Goal: Task Accomplishment & Management: Manage account settings

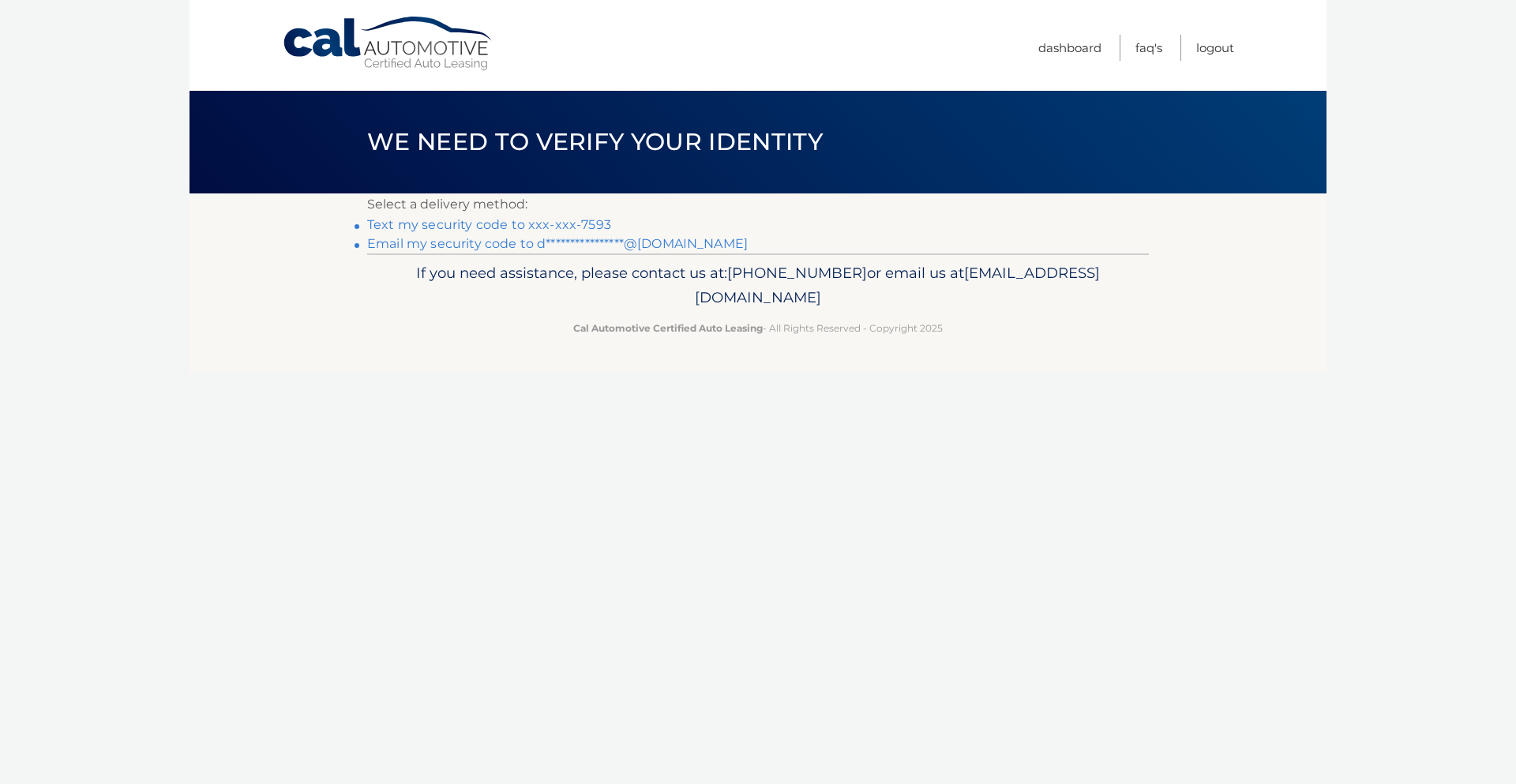
click at [545, 224] on link "Text my security code to xxx-xxx-7593" at bounding box center [489, 225] width 244 height 15
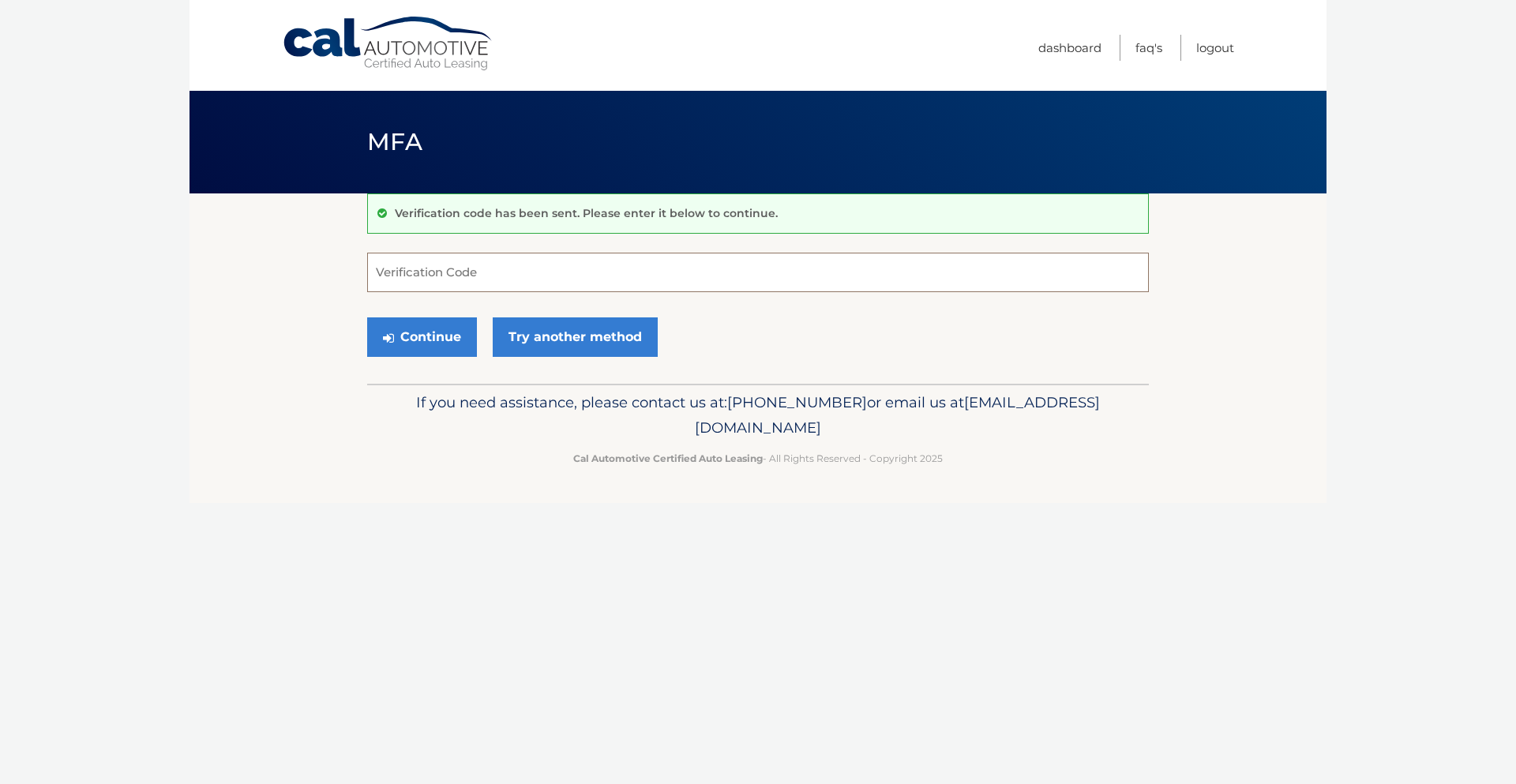
click at [519, 274] on input "Verification Code" at bounding box center [758, 272] width 781 height 40
type input "156804"
click at [448, 334] on button "Continue" at bounding box center [423, 336] width 110 height 40
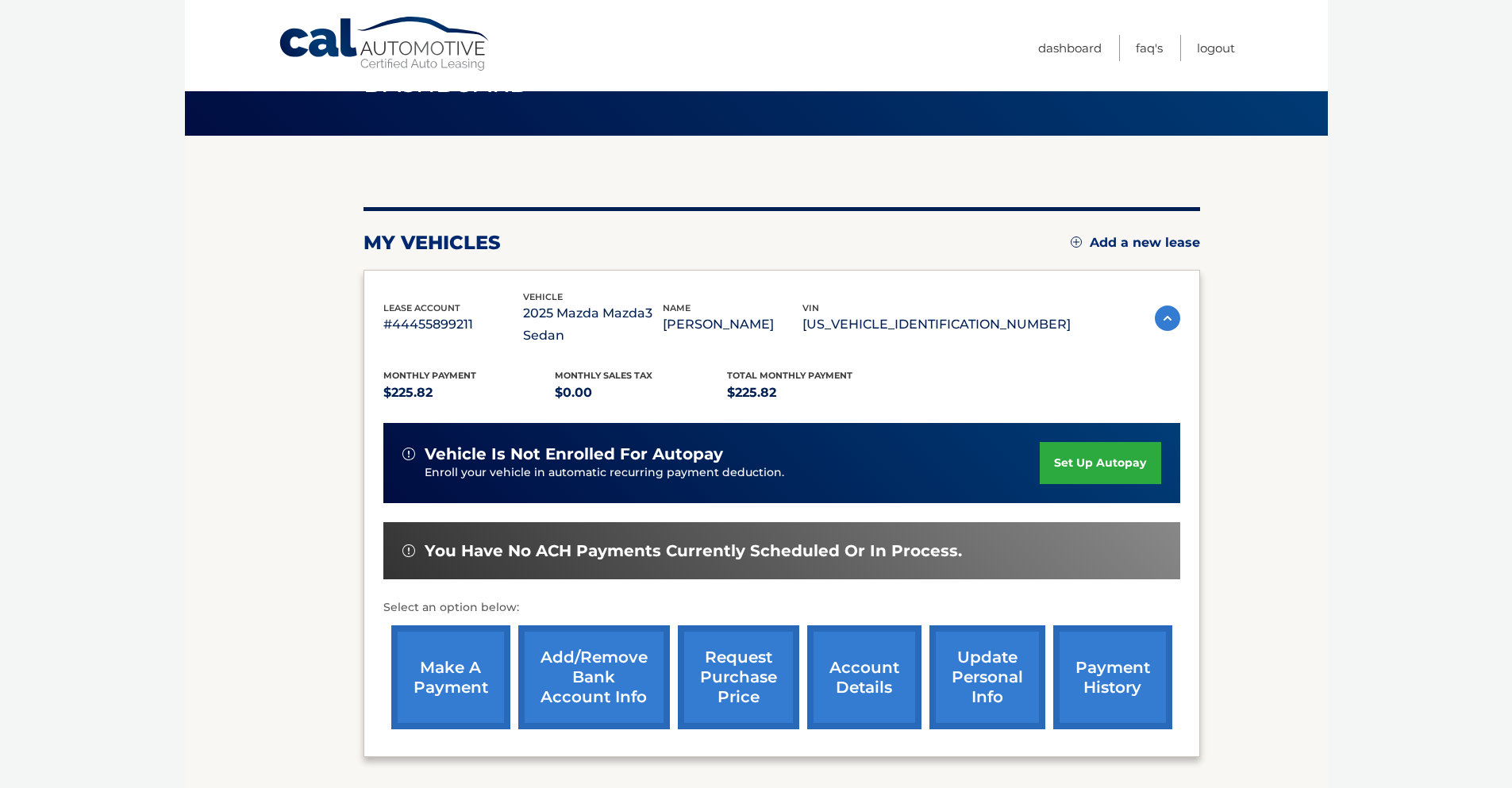
scroll to position [158, 0]
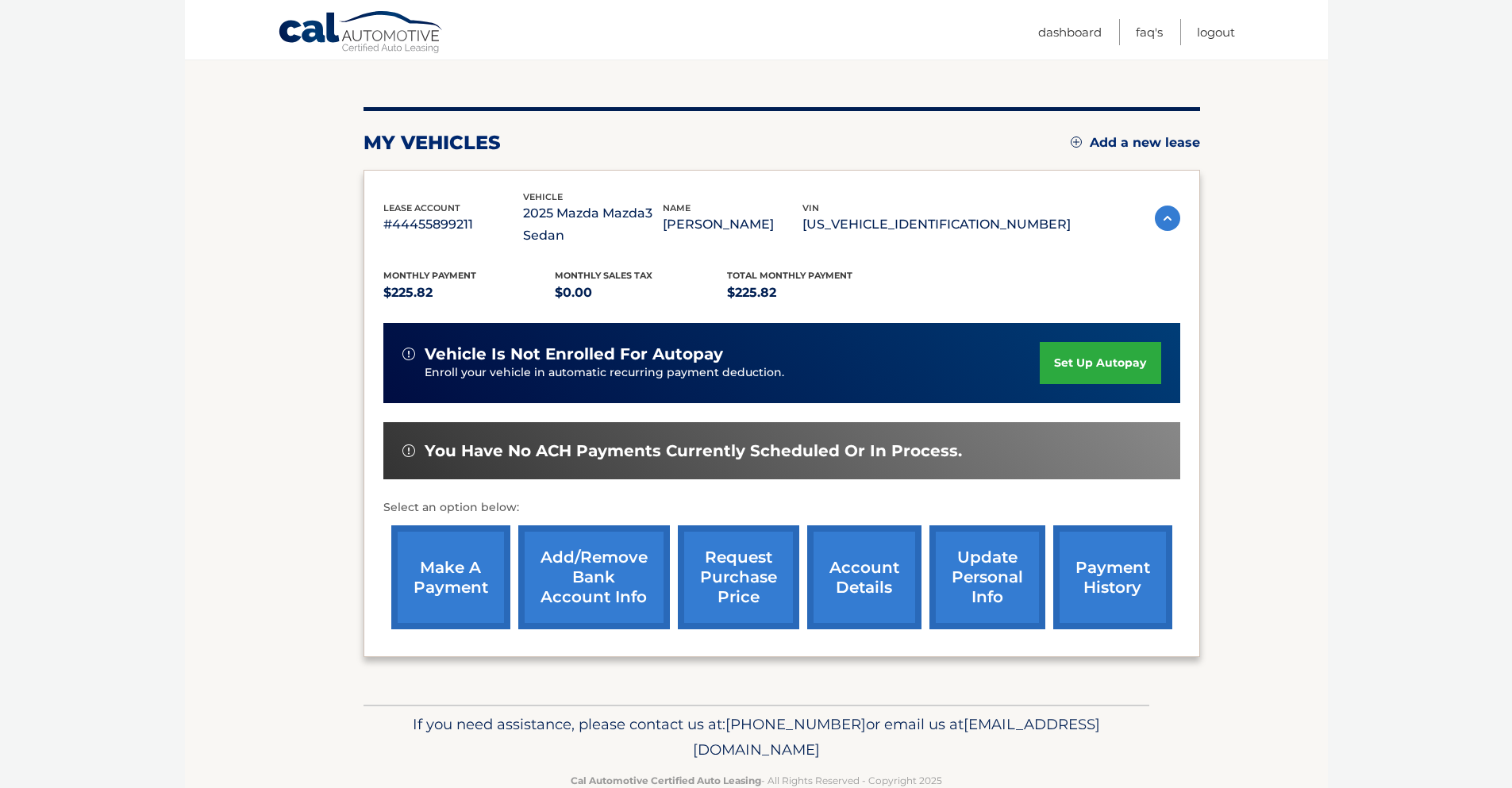
click at [450, 593] on link "make a payment" at bounding box center [451, 577] width 119 height 104
click at [1106, 365] on link "set up autopay" at bounding box center [1100, 362] width 120 height 42
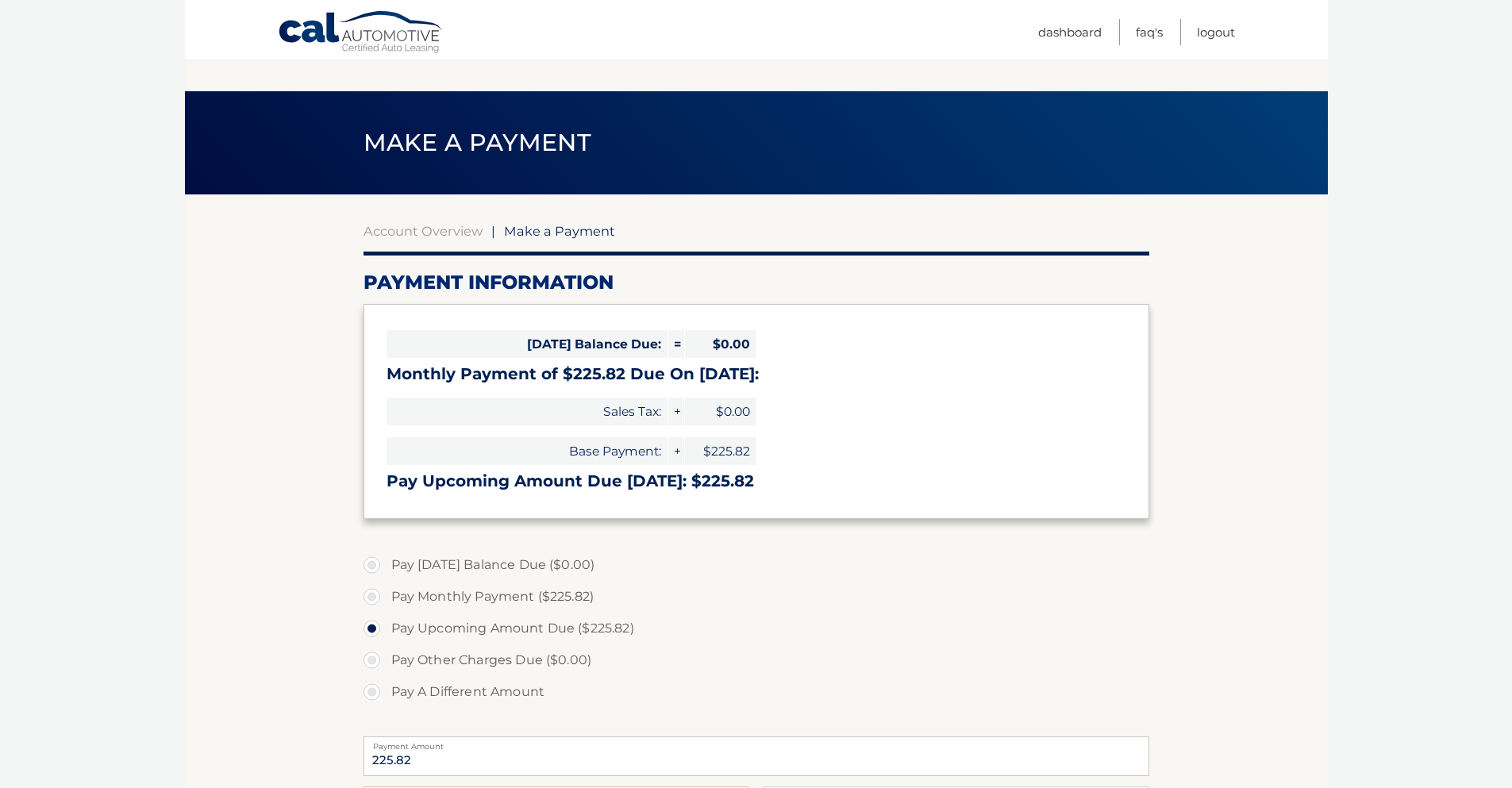
select select "ZThhNDk1MWEtOGNjYS00N2YzLTg4ZjAtY2E1OWJiZDI2NWVl"
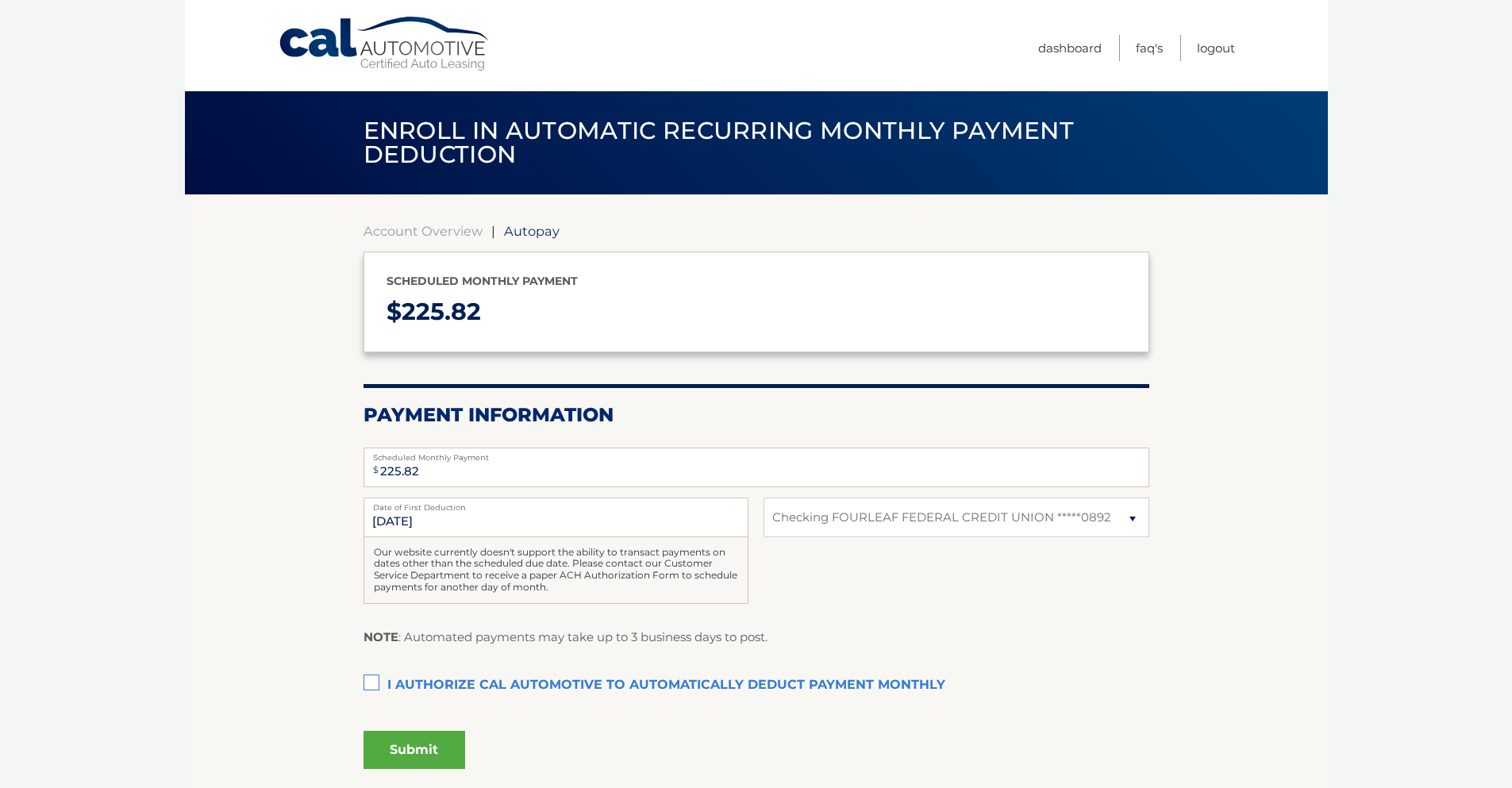
select select "ZThhNDk1MWEtOGNjYS00N2YzLTg4ZjAtY2E1OWJiZDI2NWVl"
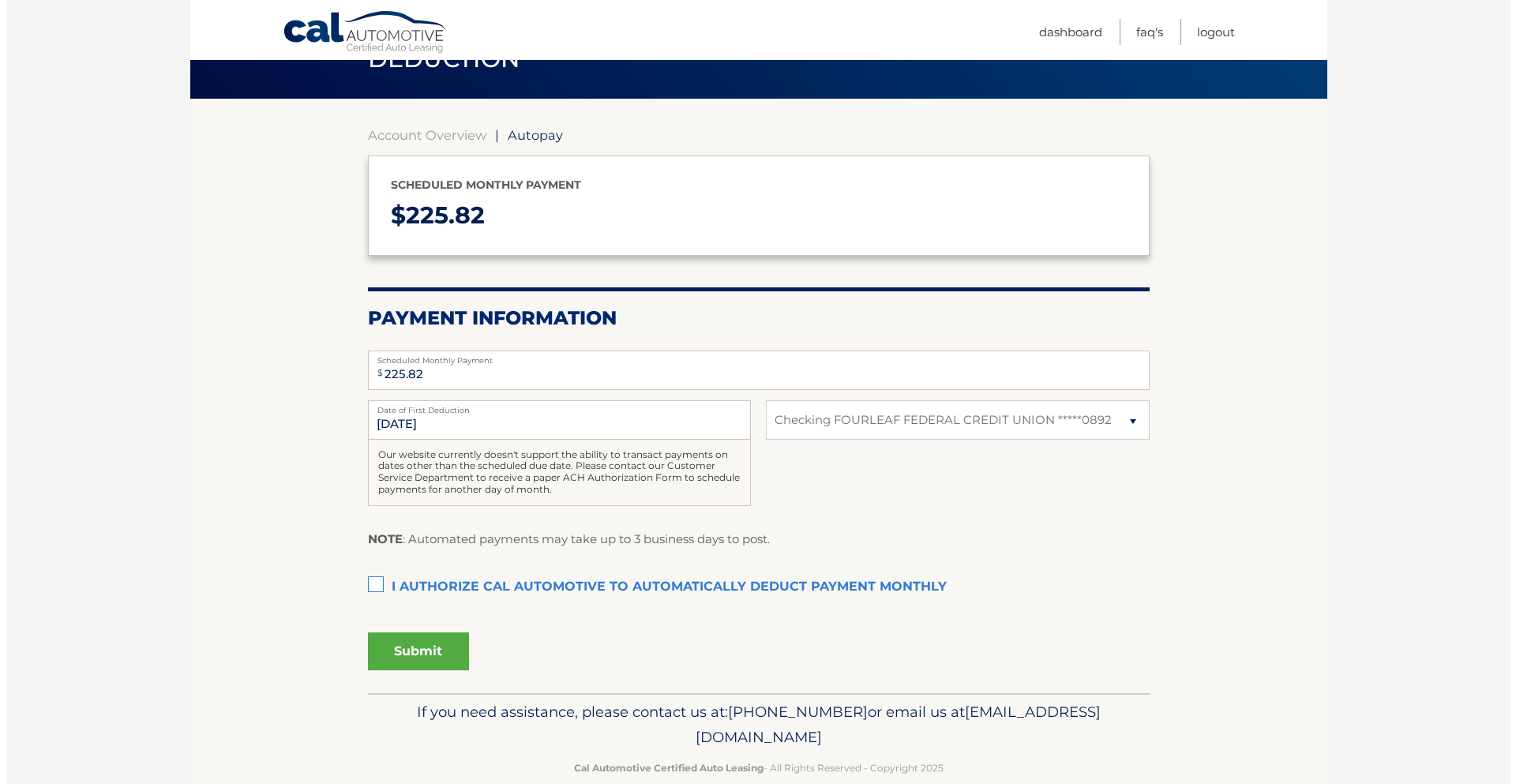
scroll to position [123, 0]
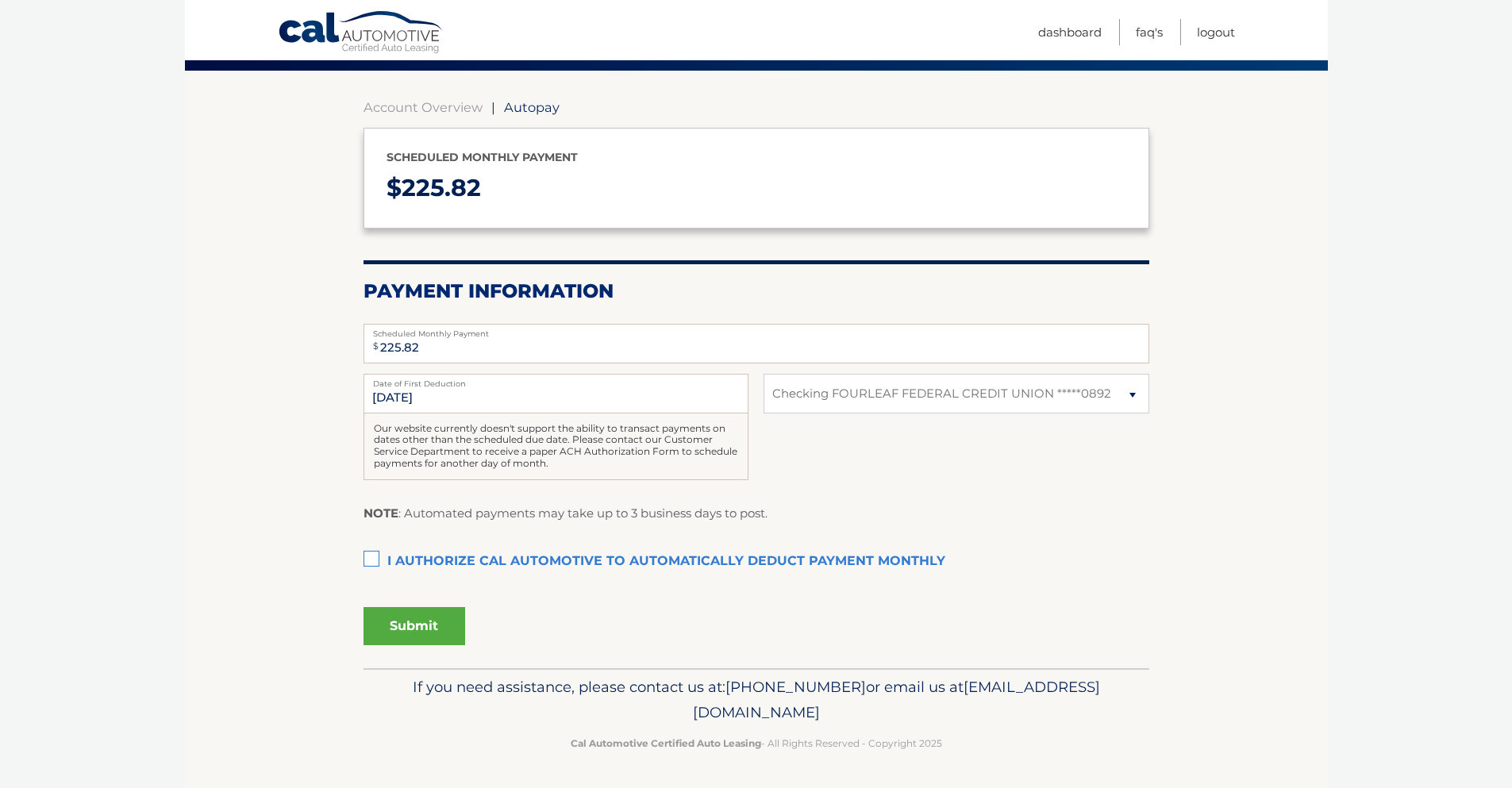
click at [369, 557] on label "I authorize cal automotive to automatically deduct payment monthly This checkbo…" at bounding box center [756, 562] width 785 height 32
click at [0, 0] on input "I authorize cal automotive to automatically deduct payment monthly This checkbo…" at bounding box center [0, 0] width 0 height 0
click at [429, 627] on button "Submit" at bounding box center [414, 626] width 102 height 38
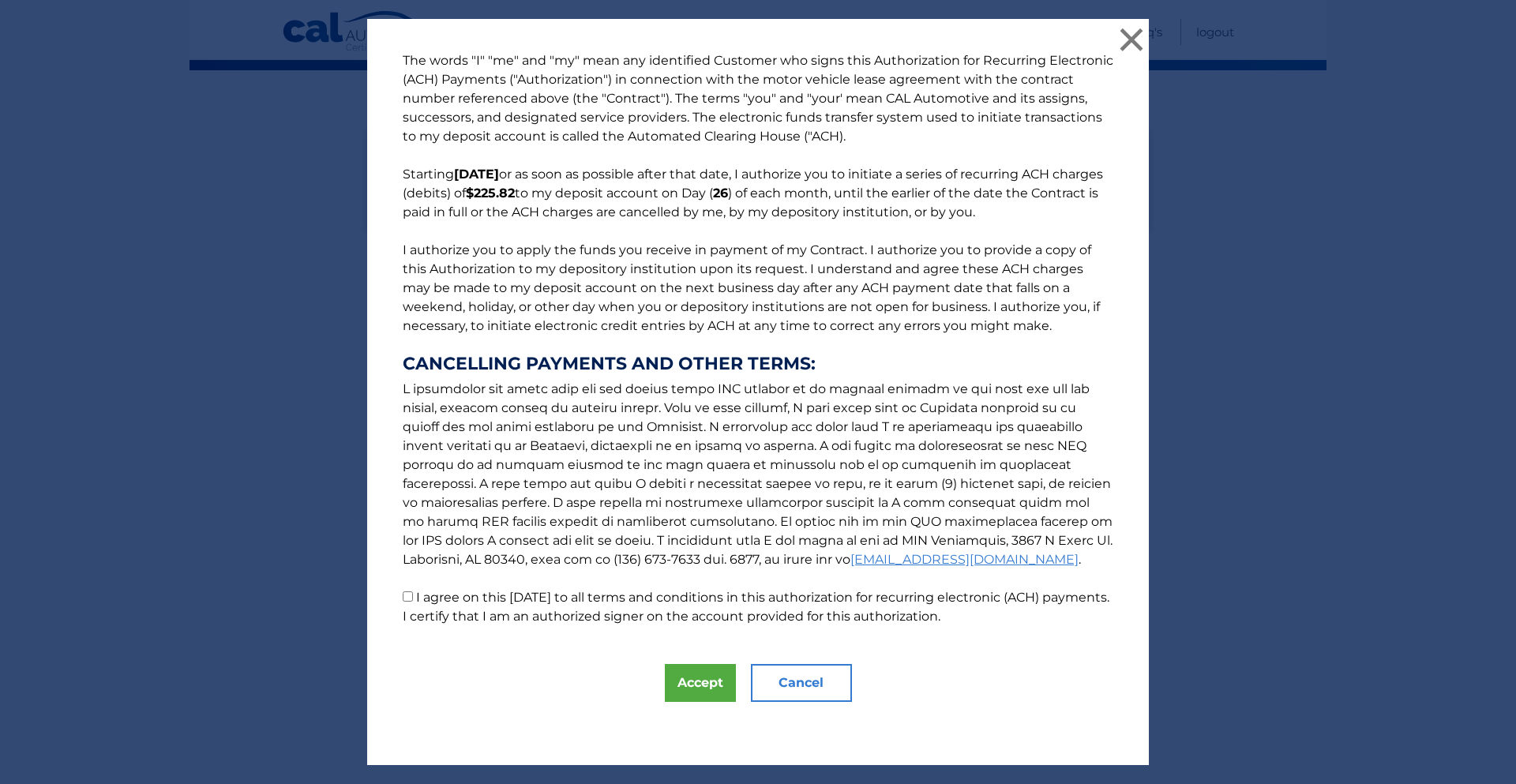
click at [402, 597] on input "I agree on this 09/21/2025 to all terms and conditions in this authorization fo…" at bounding box center [407, 596] width 11 height 11
checkbox input "true"
click at [691, 679] on button "Accept" at bounding box center [700, 682] width 71 height 38
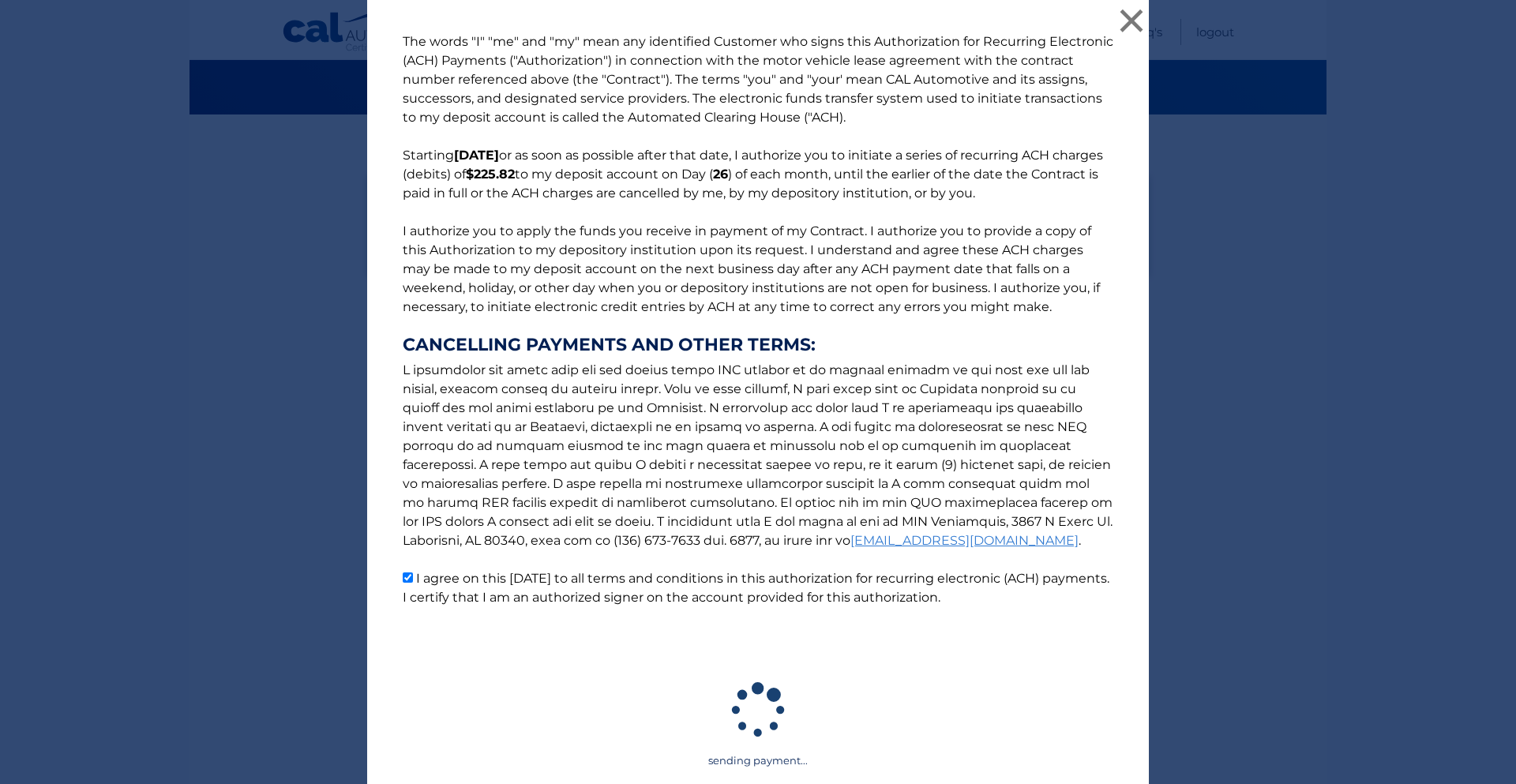
scroll to position [79, 0]
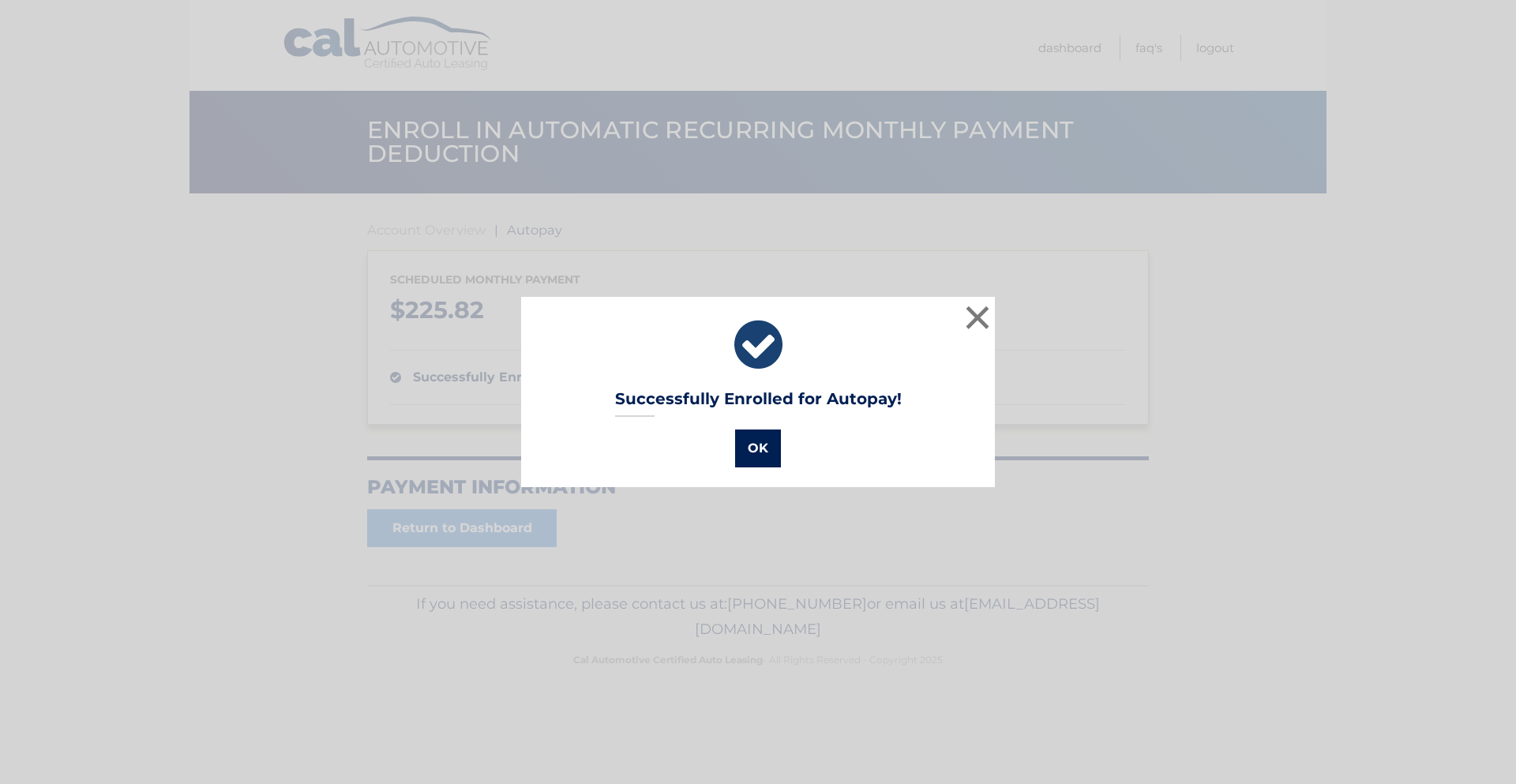
click at [753, 449] on button "OK" at bounding box center [757, 448] width 45 height 38
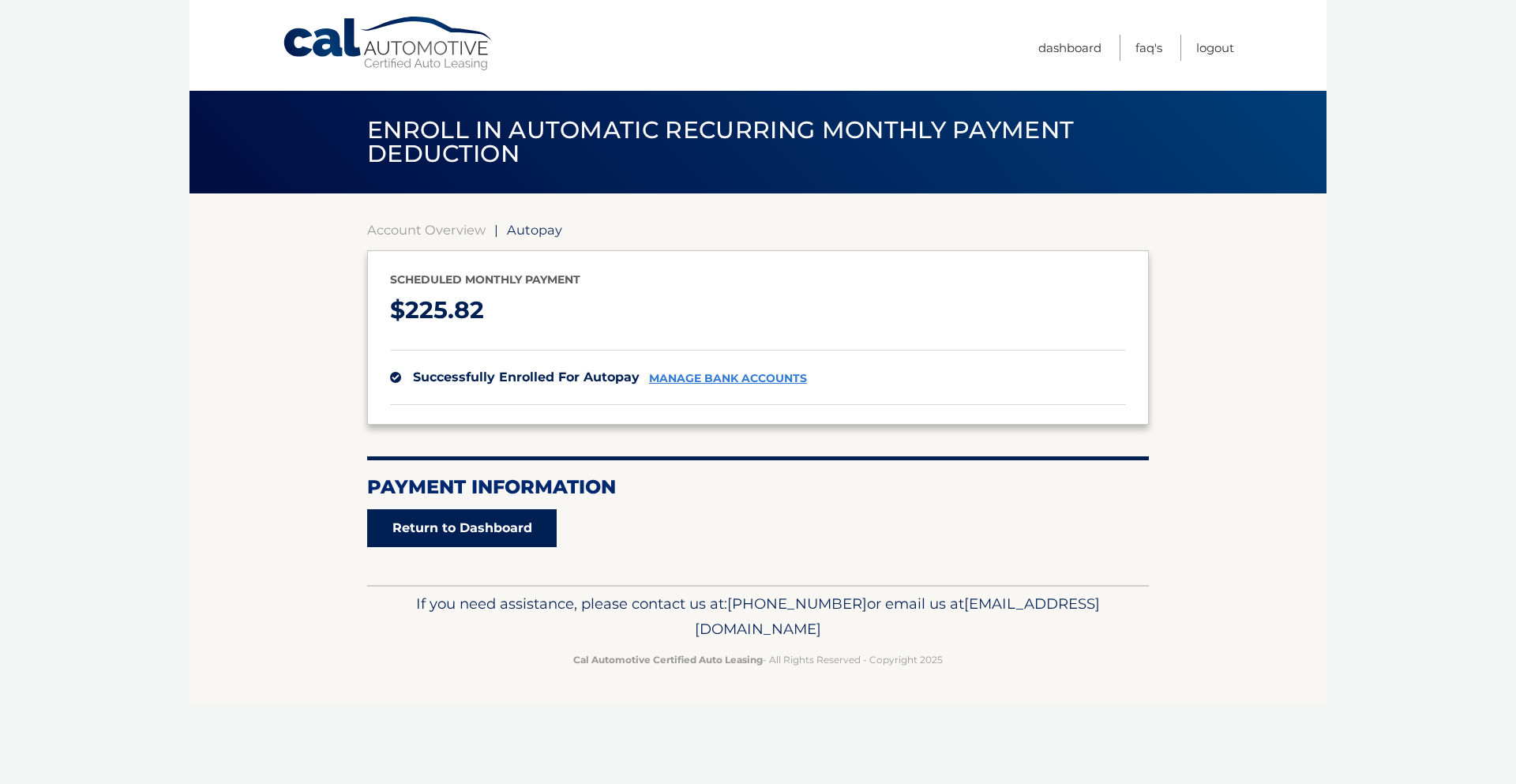
click at [489, 519] on link "Return to Dashboard" at bounding box center [462, 528] width 190 height 38
